Goal: Transaction & Acquisition: Subscribe to service/newsletter

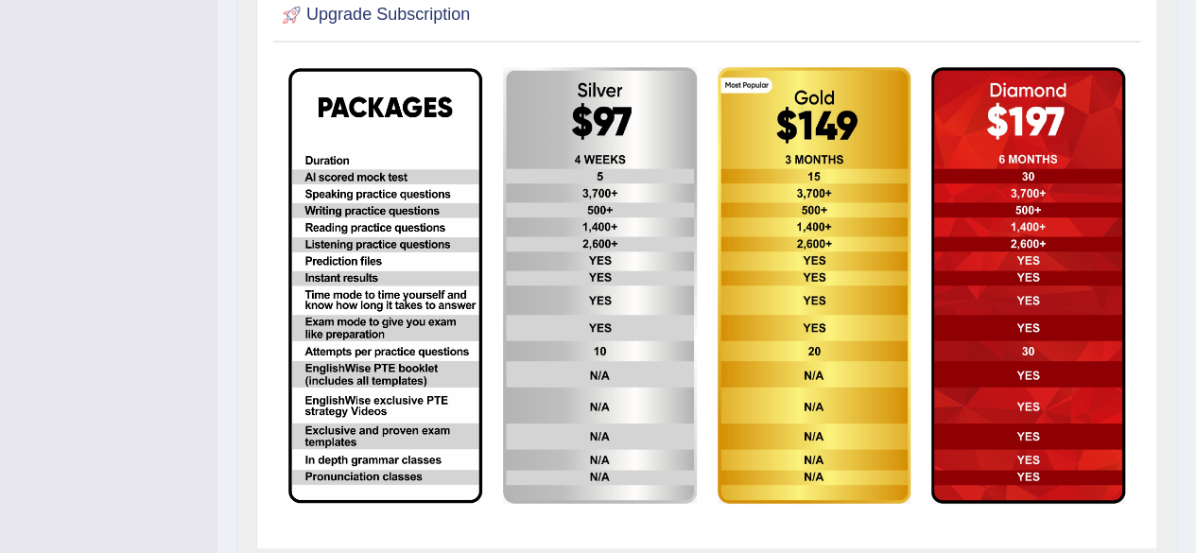
scroll to position [615, 0]
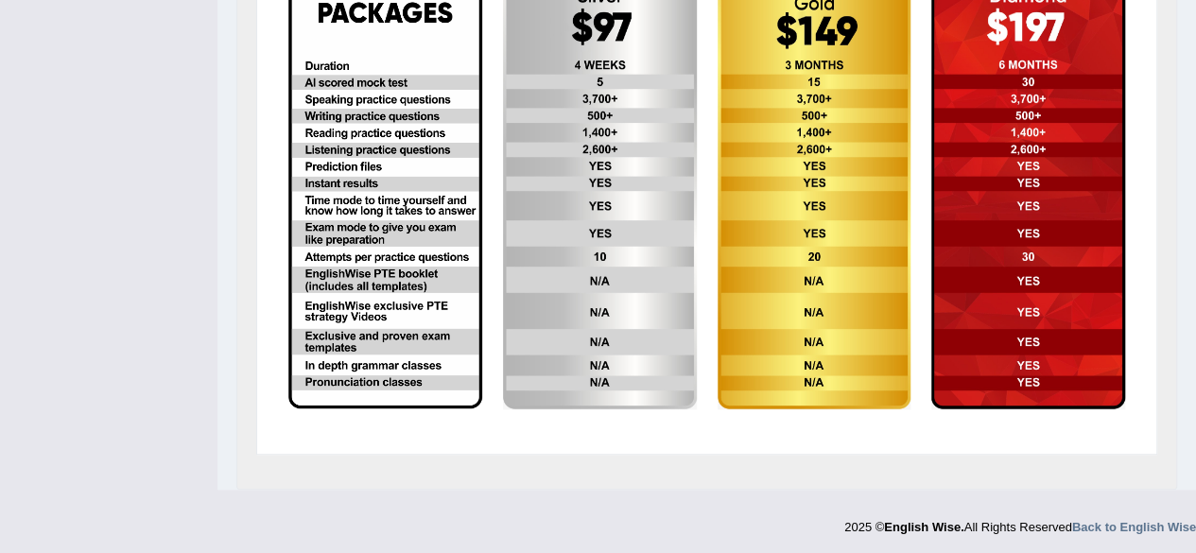
click at [337, 209] on img at bounding box center [385, 191] width 194 height 435
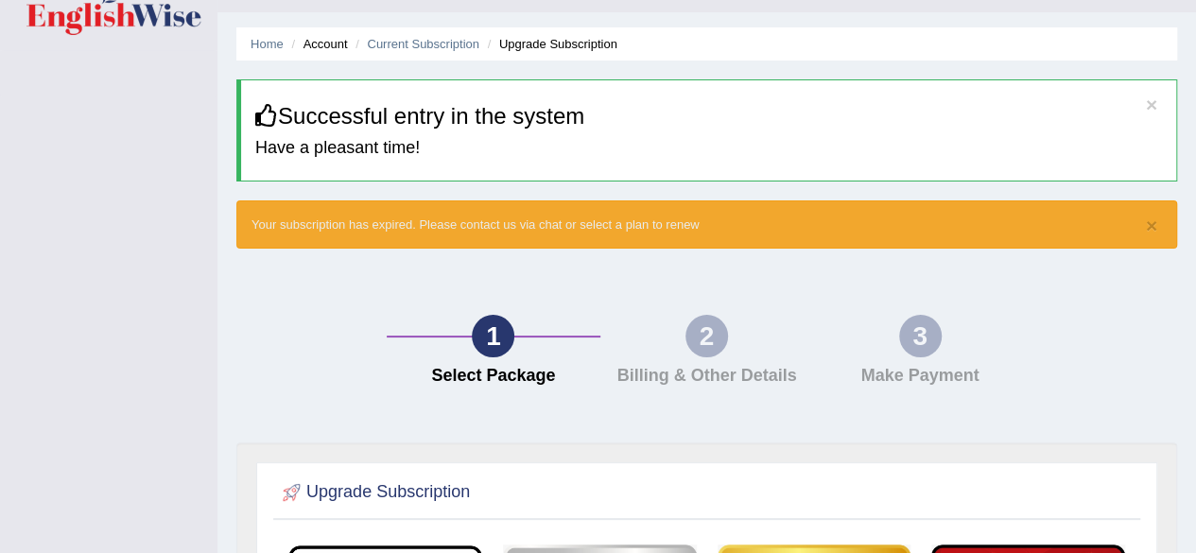
scroll to position [0, 0]
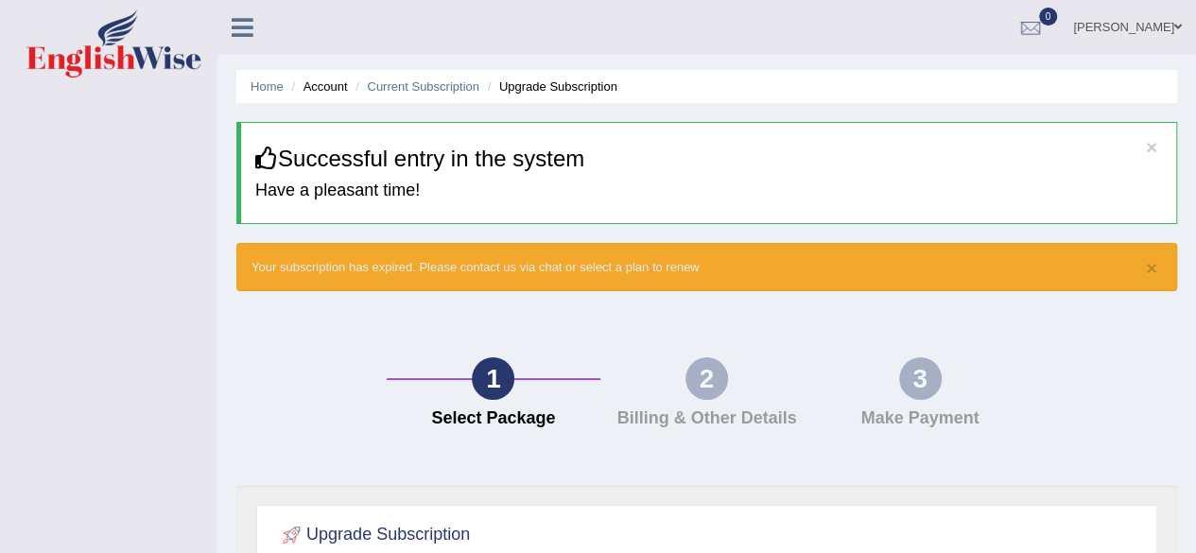
click at [234, 24] on icon at bounding box center [243, 27] width 22 height 25
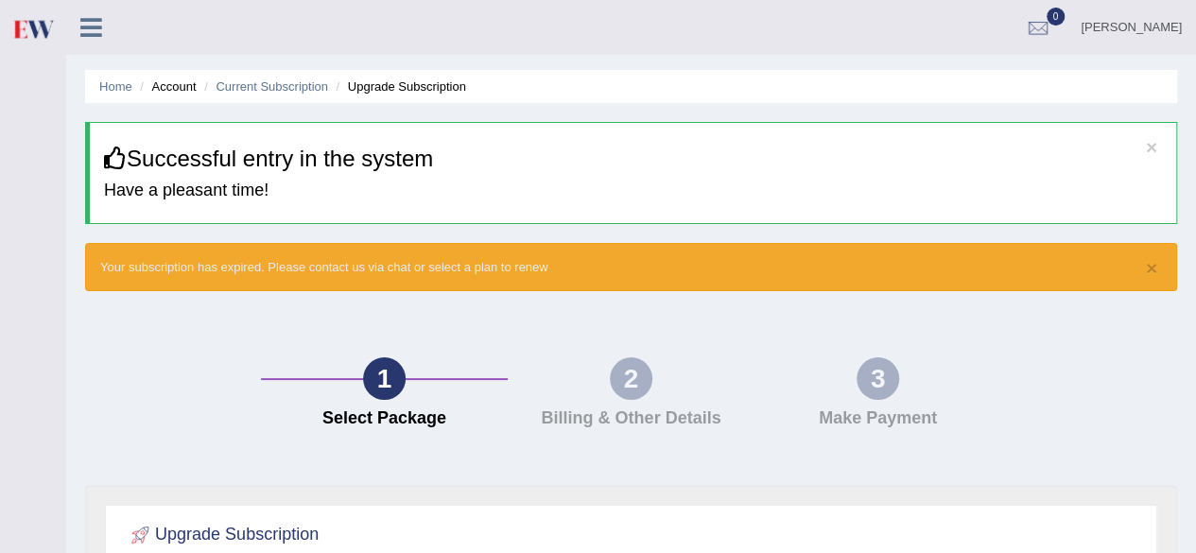
click at [96, 19] on icon at bounding box center [91, 27] width 22 height 25
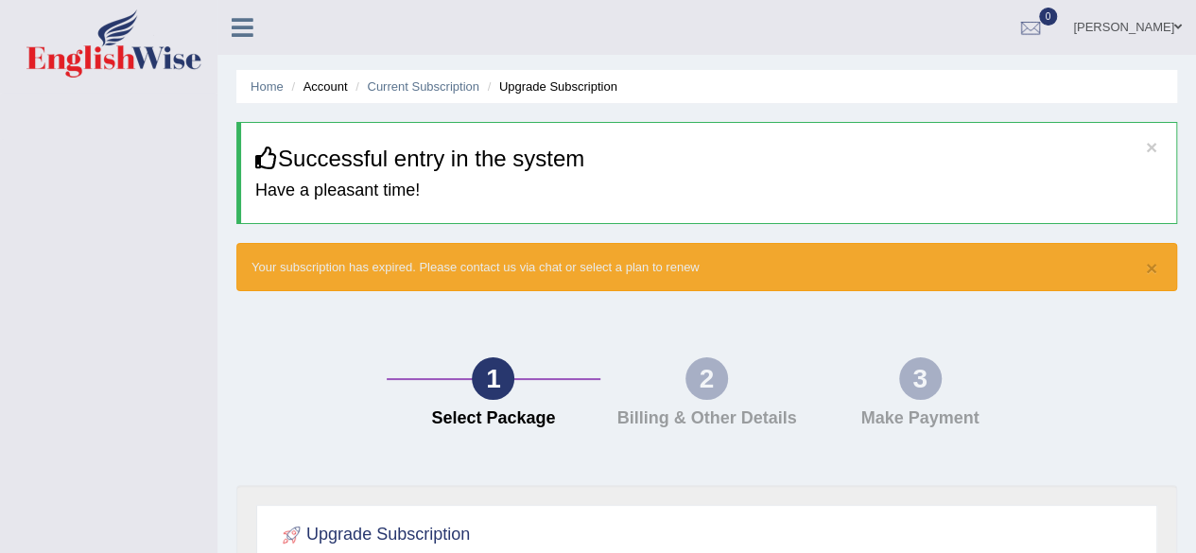
click at [234, 26] on icon at bounding box center [243, 27] width 22 height 25
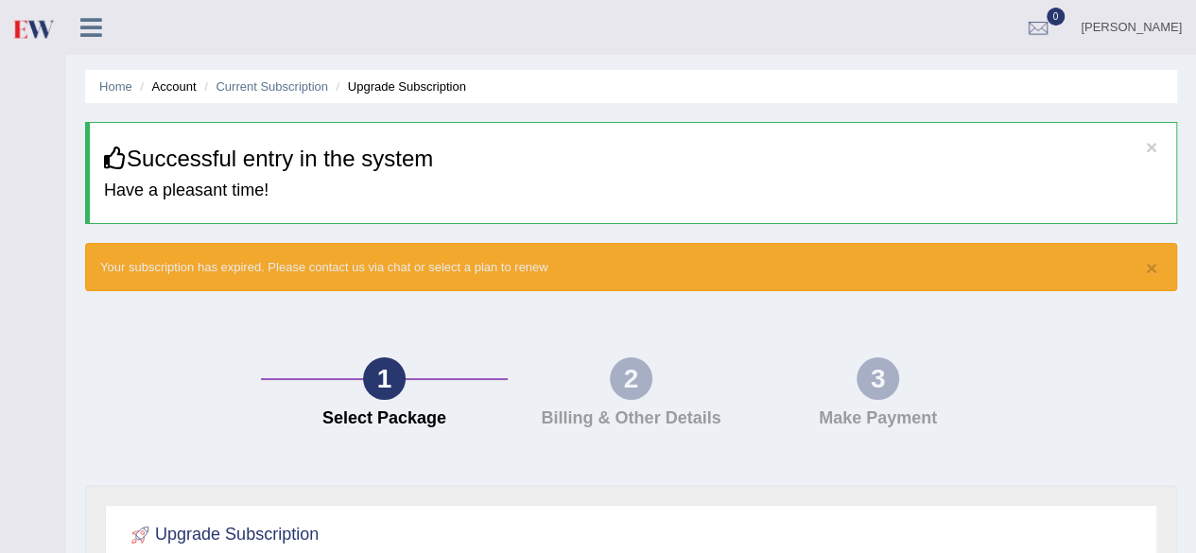
click at [443, 166] on h3 "Successful entry in the system" at bounding box center [633, 159] width 1058 height 25
click at [226, 78] on li "Current Subscription" at bounding box center [264, 87] width 129 height 18
click at [267, 84] on link "Current Subscription" at bounding box center [272, 86] width 113 height 14
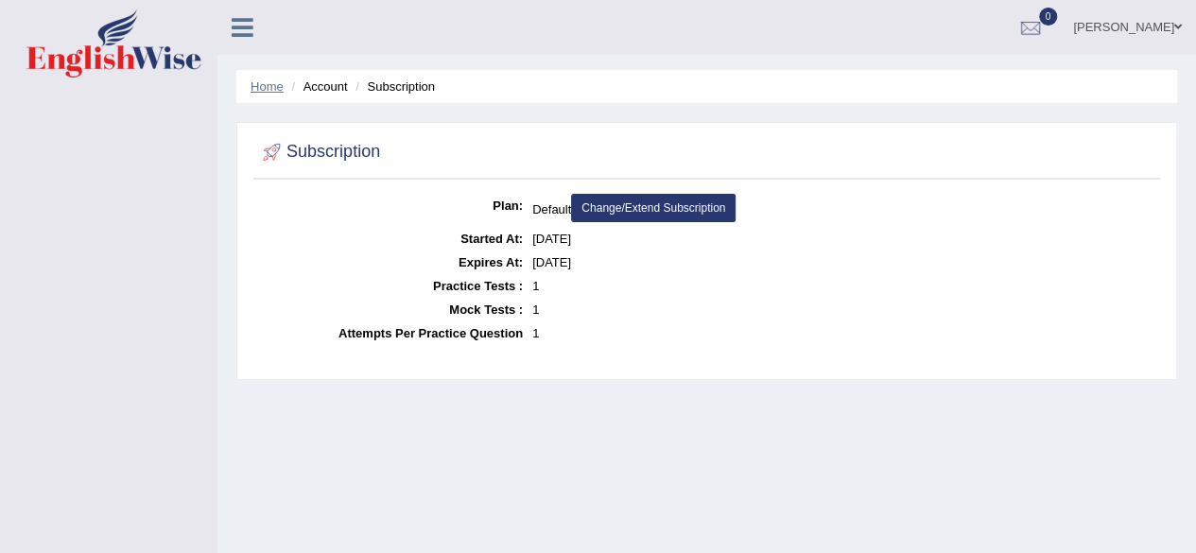
click at [261, 86] on link "Home" at bounding box center [267, 86] width 33 height 14
